Goal: Task Accomplishment & Management: Manage account settings

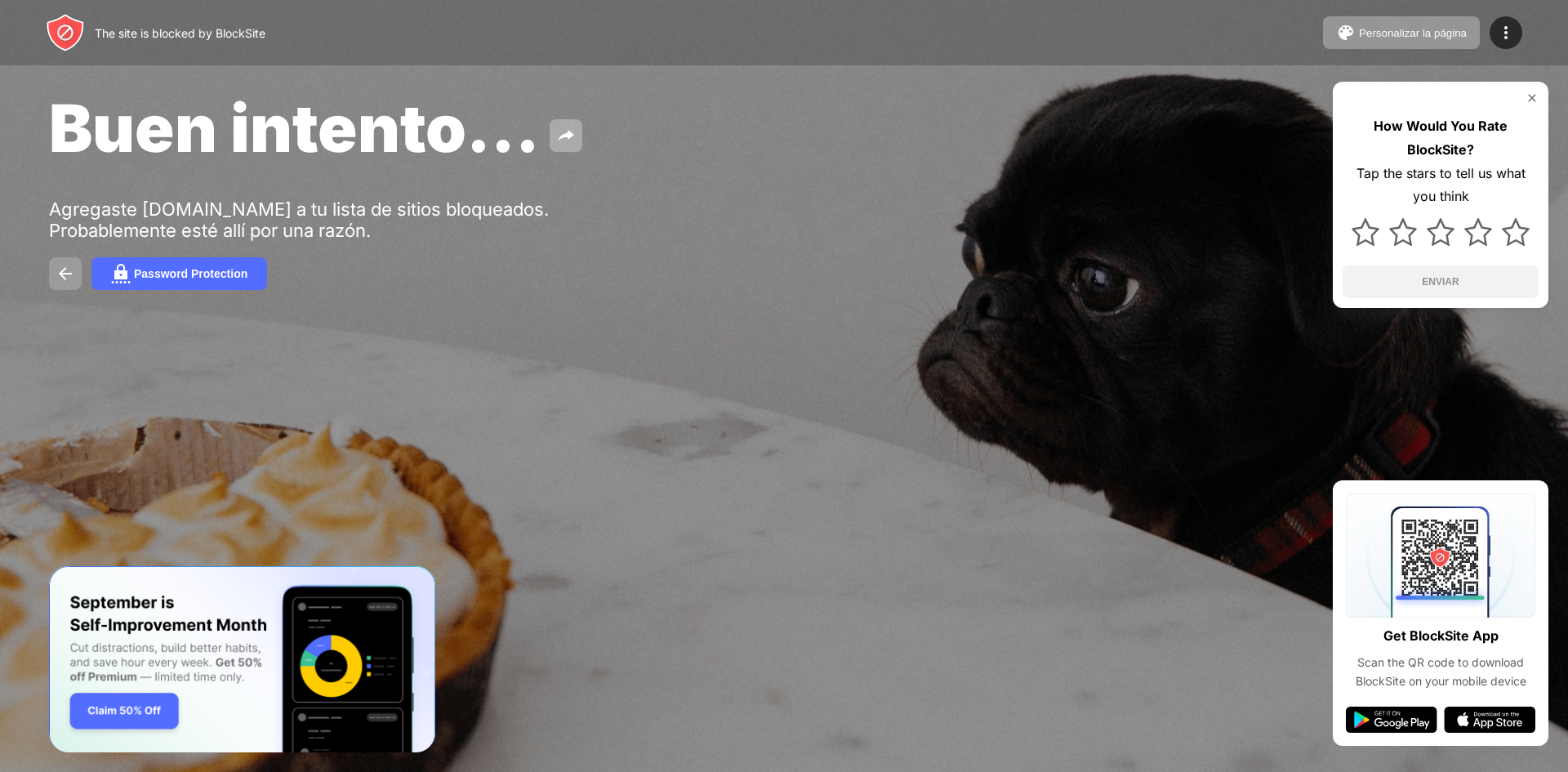
click at [67, 277] on img at bounding box center [65, 273] width 20 height 20
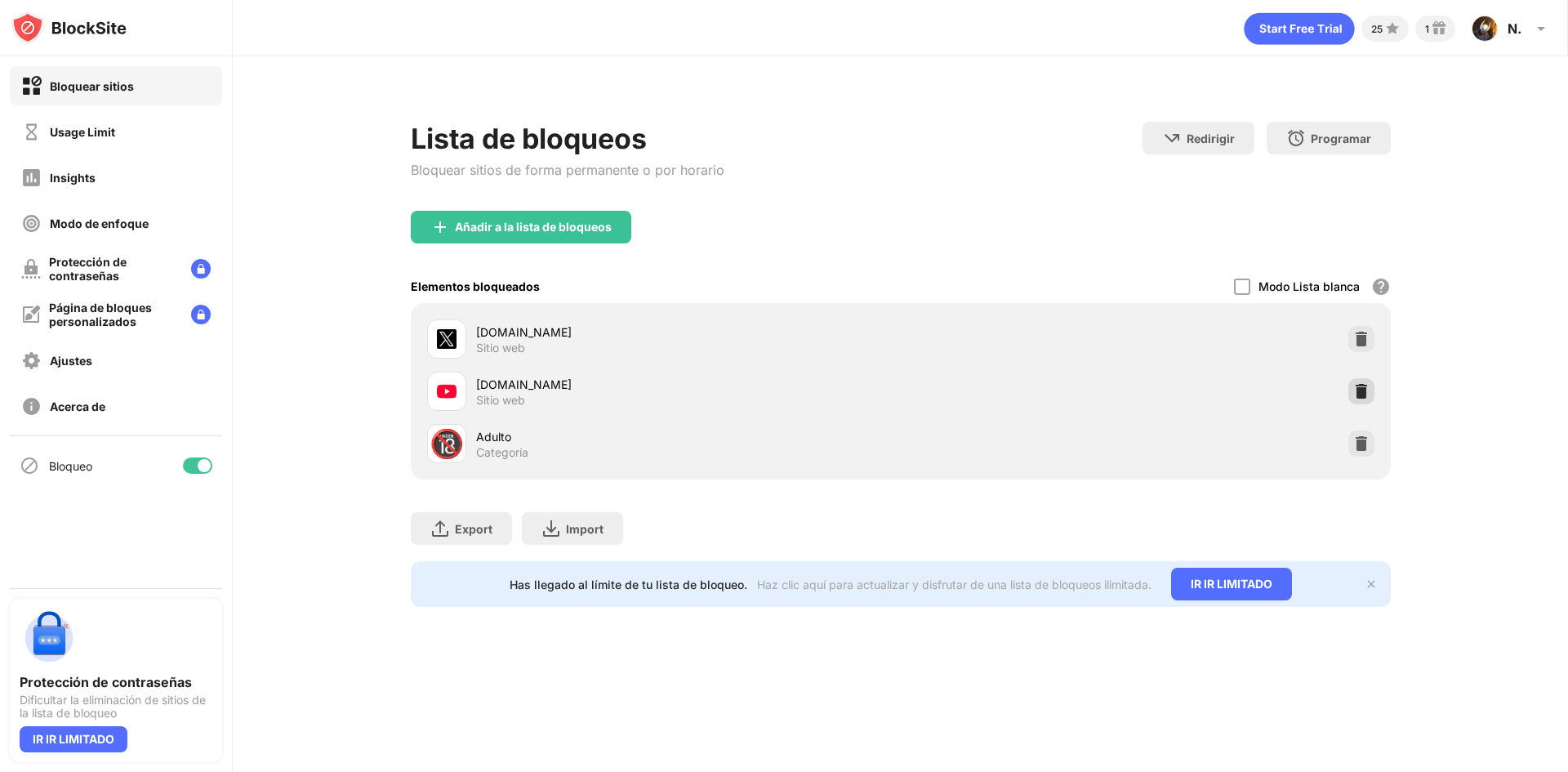
click at [1367, 390] on img at bounding box center [1361, 390] width 17 height 17
